Goal: Ask a question: Seek information or help from site administrators or community

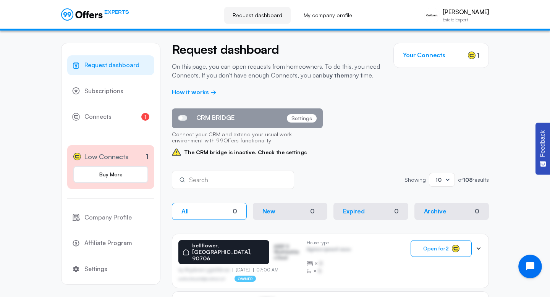
click at [525, 264] on button "Open chat widget" at bounding box center [530, 267] width 24 height 24
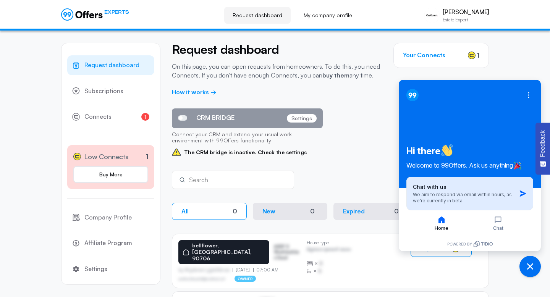
click at [518, 196] on button "Chat with us We aim to respond via email within hours, as we're currently in be…" at bounding box center [469, 194] width 127 height 34
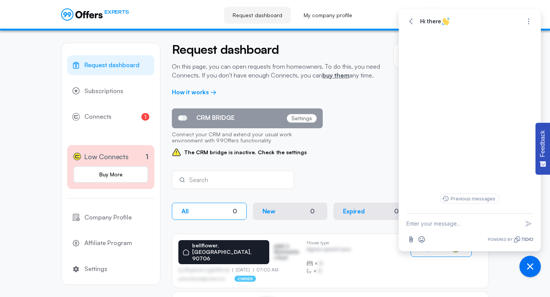
click at [468, 221] on textarea "New message" at bounding box center [462, 224] width 113 height 20
type textarea "hello"
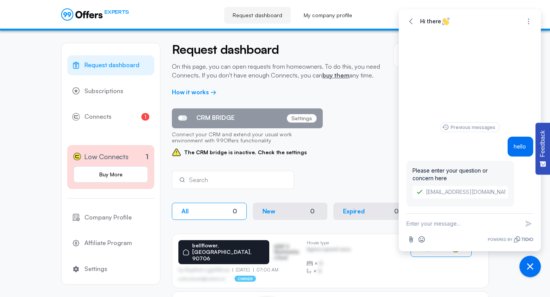
click at [464, 192] on input "[EMAIL_ADDRESS][DOMAIN_NAME]" at bounding box center [459, 192] width 95 height 13
click at [450, 226] on textarea "New message" at bounding box center [462, 224] width 113 height 20
type textarea "w"
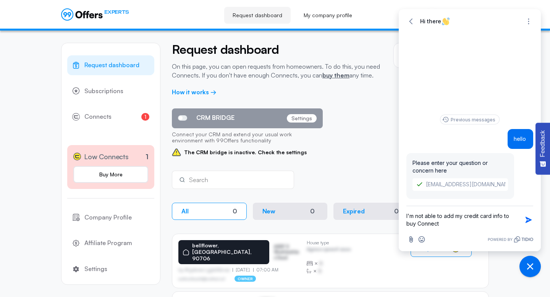
type textarea "I'm not able to add my credit card info to buy Connects"
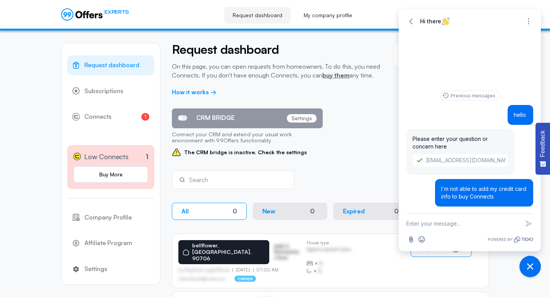
click at [386, 95] on div "How it works →" at bounding box center [330, 93] width 317 height 8
click at [528, 23] on icon "Open options" at bounding box center [529, 22] width 8 height 8
click at [410, 20] on icon "button" at bounding box center [411, 22] width 8 height 8
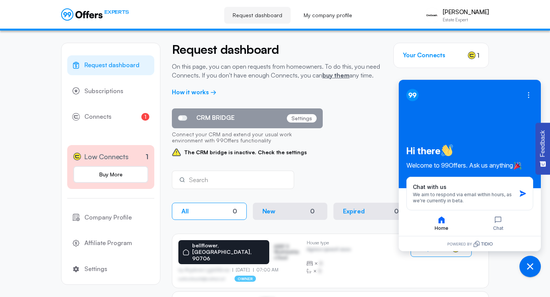
click at [370, 116] on div "CRM BRIDGE Settings Connect your CRM and extend your usual work environment wit…" at bounding box center [330, 132] width 317 height 49
click at [390, 15] on div "EXPERTS Request dashboard My company profile [PERSON_NAME] Estate Expert [PERSO…" at bounding box center [275, 15] width 428 height 24
click at [338, 16] on link "My company profile" at bounding box center [327, 15] width 65 height 17
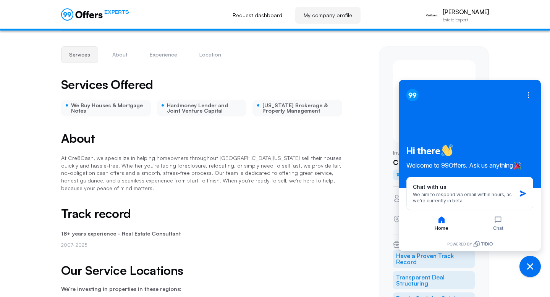
click at [79, 55] on button "Services" at bounding box center [79, 54] width 37 height 17
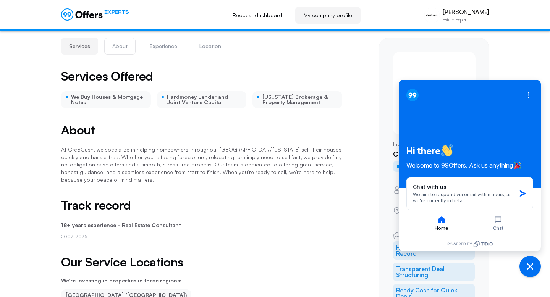
click at [122, 45] on button "About" at bounding box center [119, 46] width 31 height 17
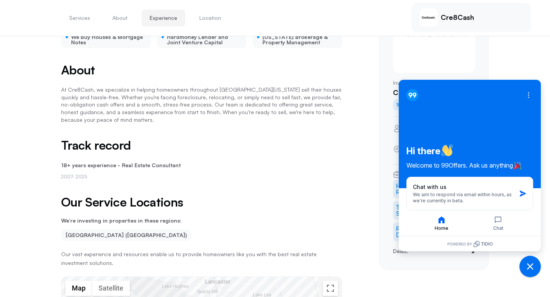
scroll to position [0, 0]
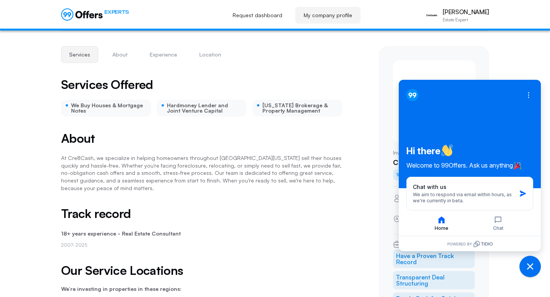
click at [81, 56] on button "Services" at bounding box center [79, 54] width 37 height 17
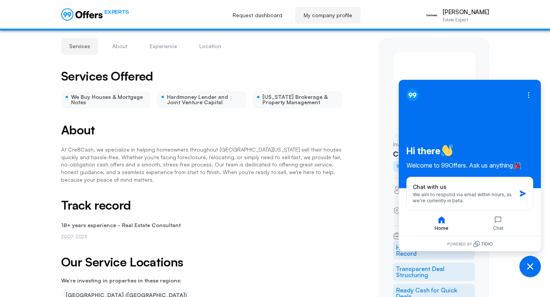
click at [371, 236] on div "Services About Experience Location Cre8Cash Services Offered We Buy Houses & Mo…" at bounding box center [275, 277] width 428 height 511
click at [536, 268] on button "Close chat widget" at bounding box center [530, 267] width 24 height 24
